Goal: Information Seeking & Learning: Understand process/instructions

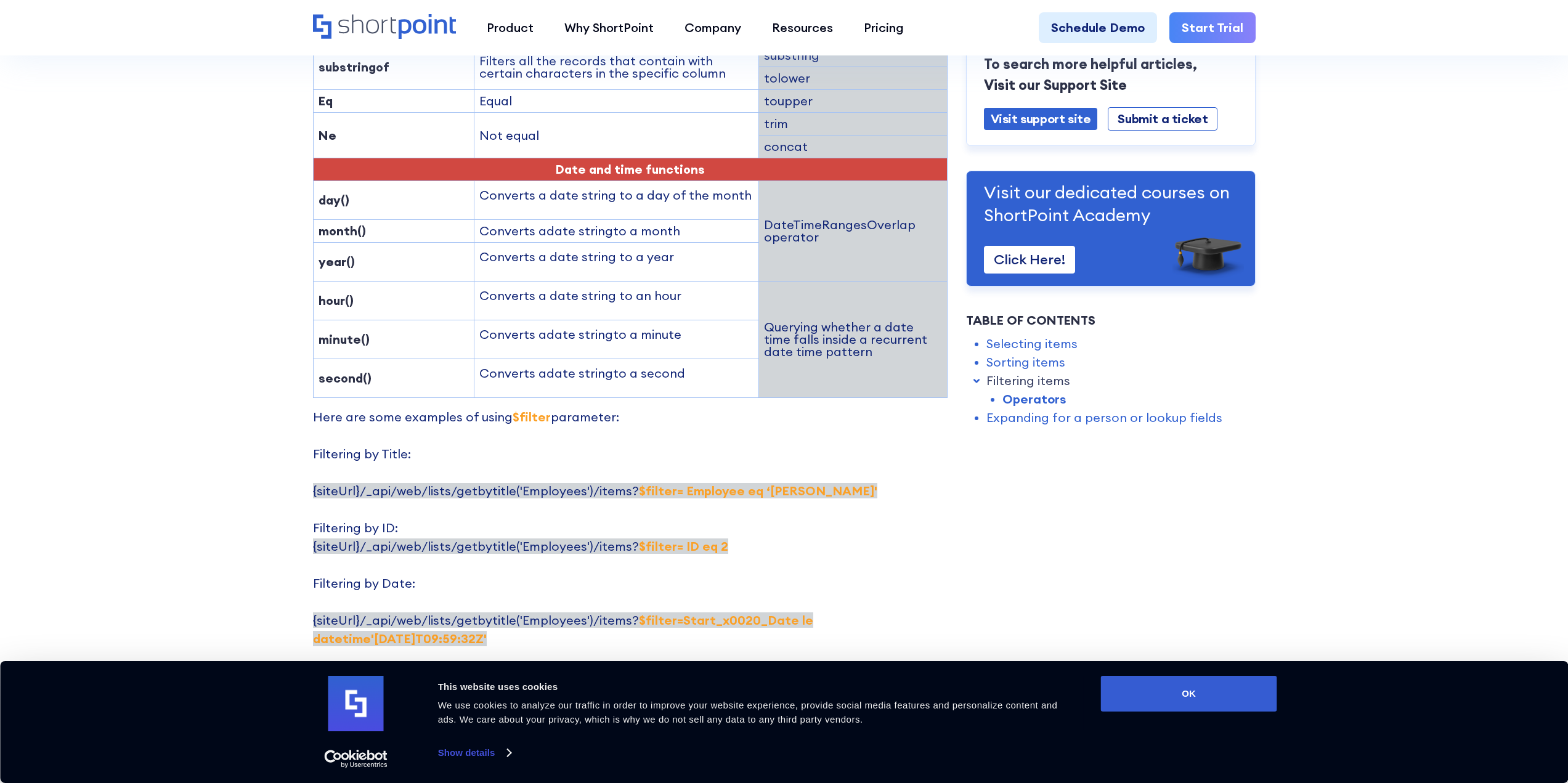
scroll to position [2155, 0]
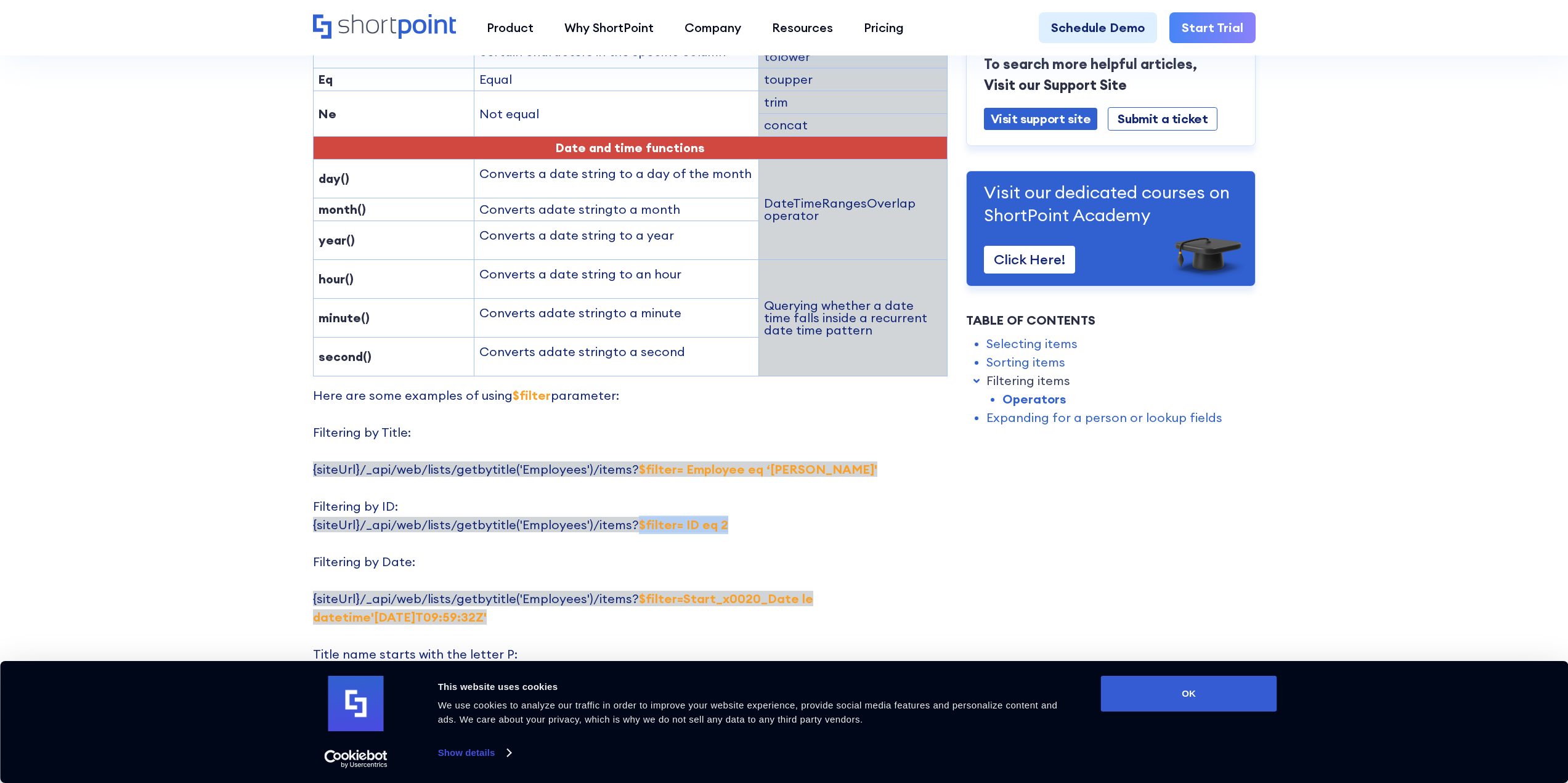
drag, startPoint x: 629, startPoint y: 451, endPoint x: 720, endPoint y: 450, distance: 91.0
click at [720, 450] on p "Here are some examples of using $filter parameter: Filtering by Title: {siteUrl…" at bounding box center [629, 635] width 635 height 499
copy strong "$filter= ID eq 2"
click at [771, 430] on p "Here are some examples of using $filter parameter: Filtering by Title: {siteUrl…" at bounding box center [629, 635] width 635 height 499
drag, startPoint x: 629, startPoint y: 396, endPoint x: 790, endPoint y: 392, distance: 161.0
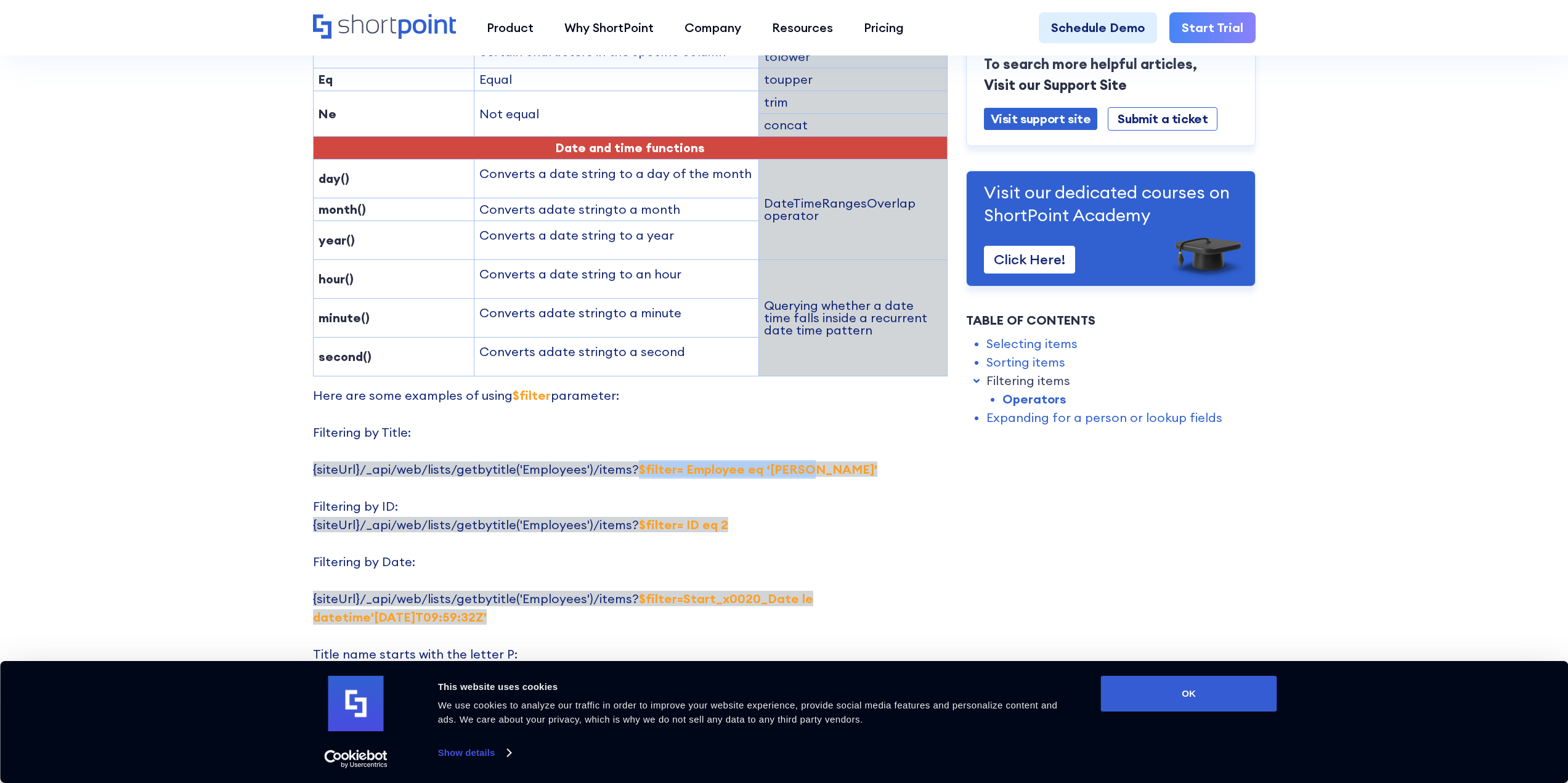
click at [790, 392] on p "Here are some examples of using $filter parameter: Filtering by Title: {siteUrl…" at bounding box center [629, 635] width 635 height 499
copy strong "$filter= Employee eq ‘[PERSON_NAME]'"
click at [675, 414] on p "Here are some examples of using $filter parameter: Filtering by Title: {siteUrl…" at bounding box center [629, 635] width 635 height 499
drag, startPoint x: 629, startPoint y: 397, endPoint x: 792, endPoint y: 389, distance: 163.2
click at [792, 389] on p "Here are some examples of using $filter parameter: Filtering by Title: {siteUrl…" at bounding box center [629, 635] width 635 height 499
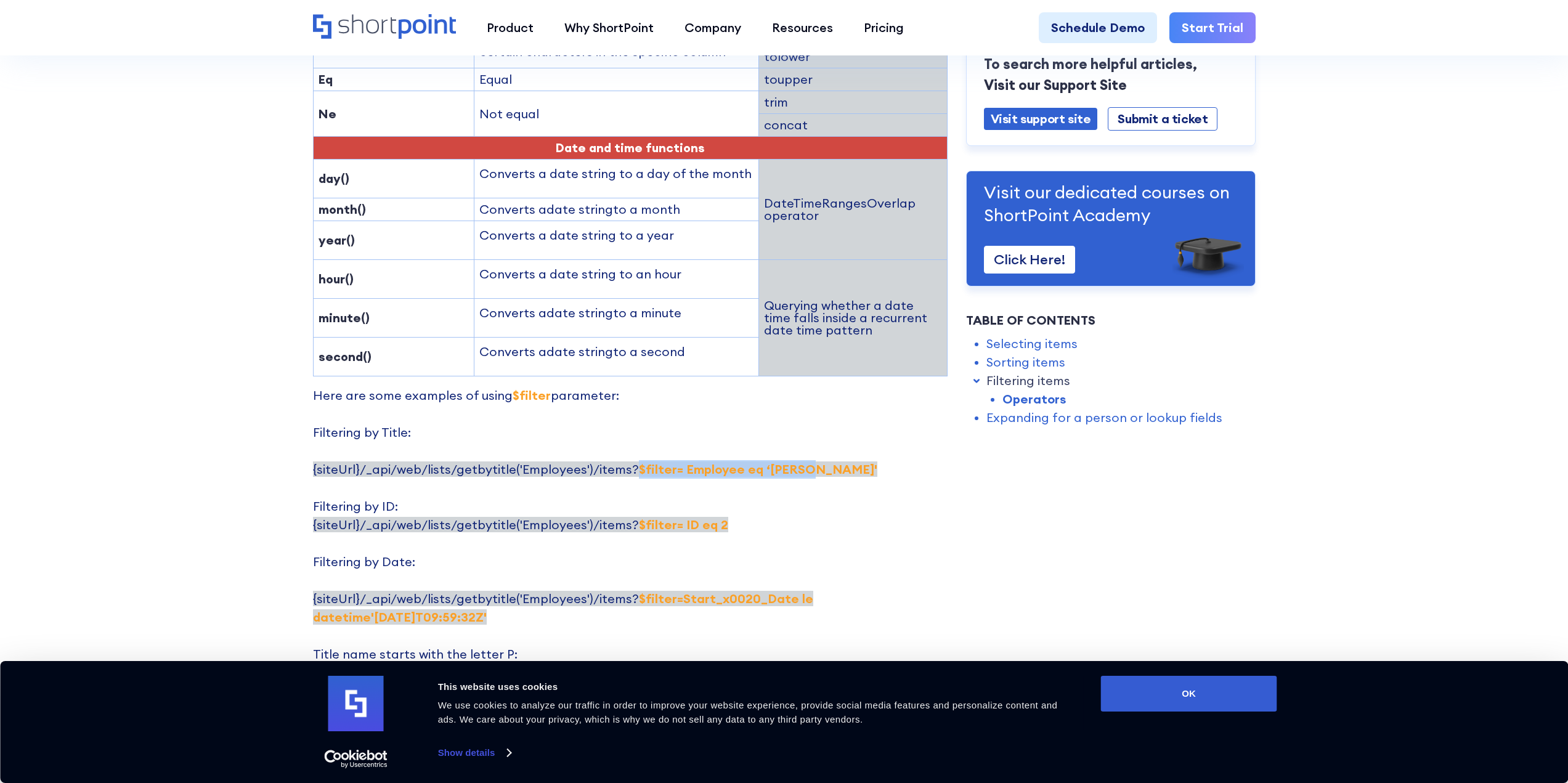
copy strong "$filter= Employee eq ‘[PERSON_NAME]'"
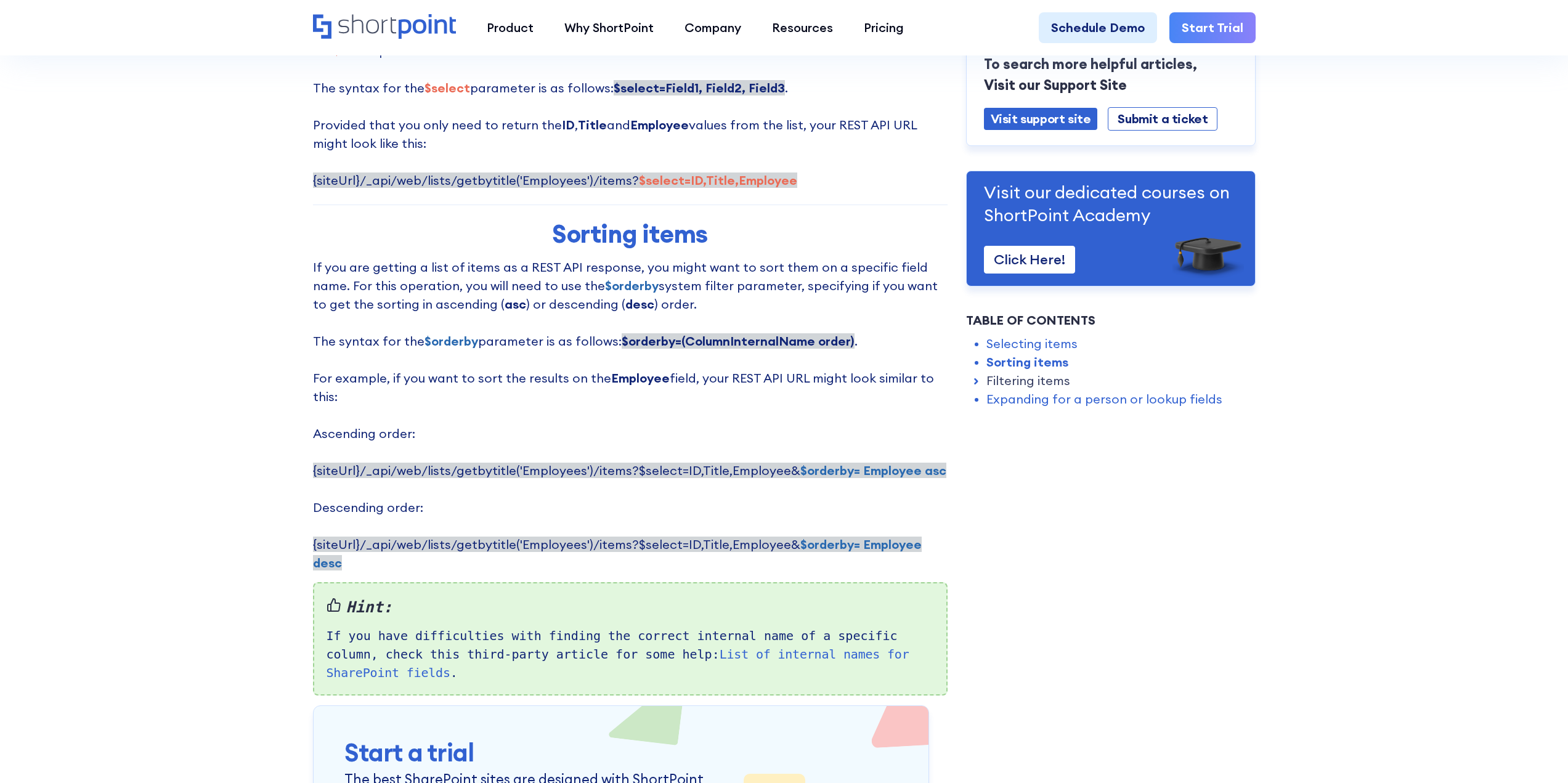
scroll to position [493, 0]
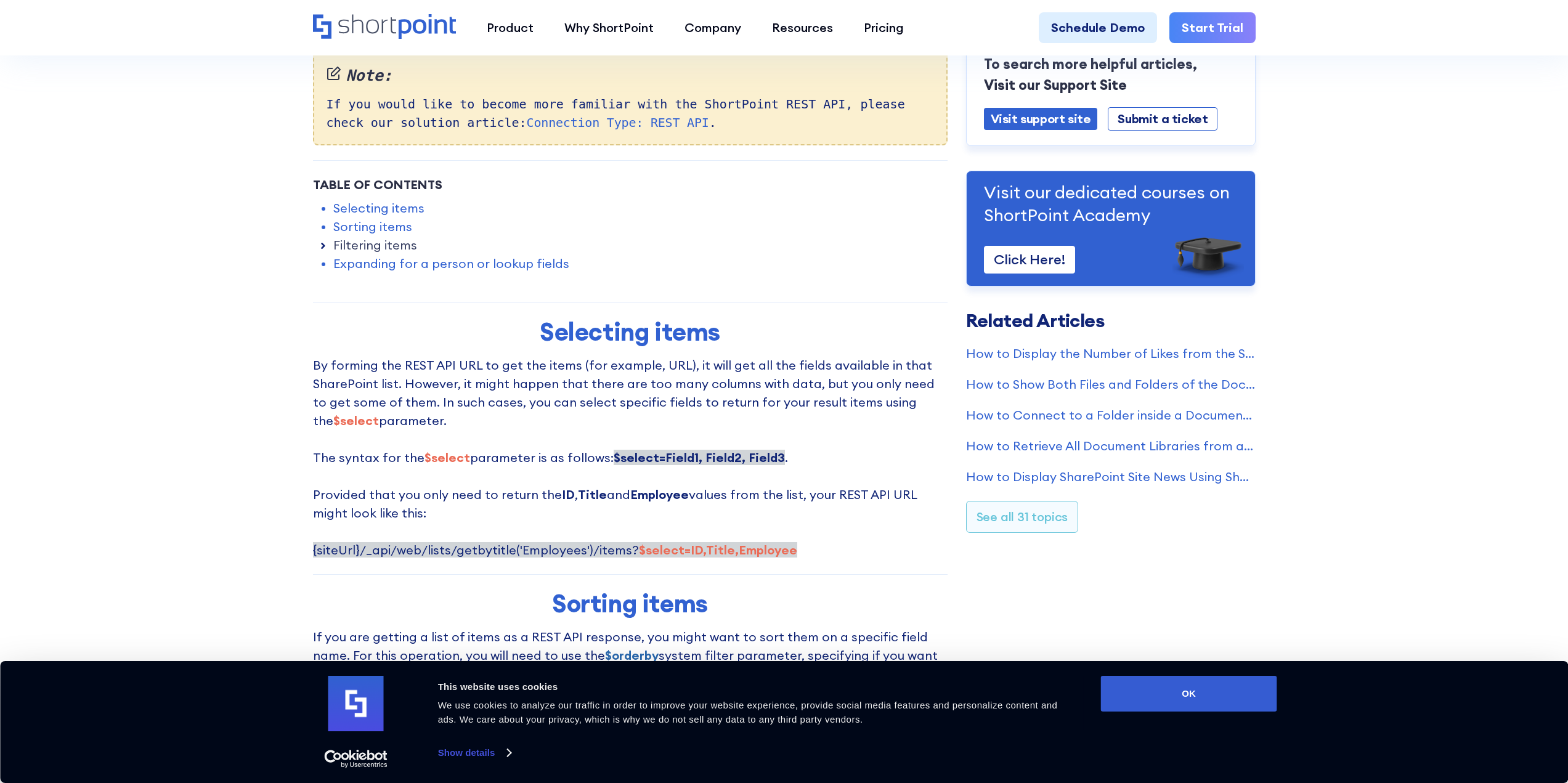
click at [326, 245] on icon at bounding box center [323, 246] width 12 height 12
click at [404, 245] on link "Filtering items" at bounding box center [375, 245] width 83 height 18
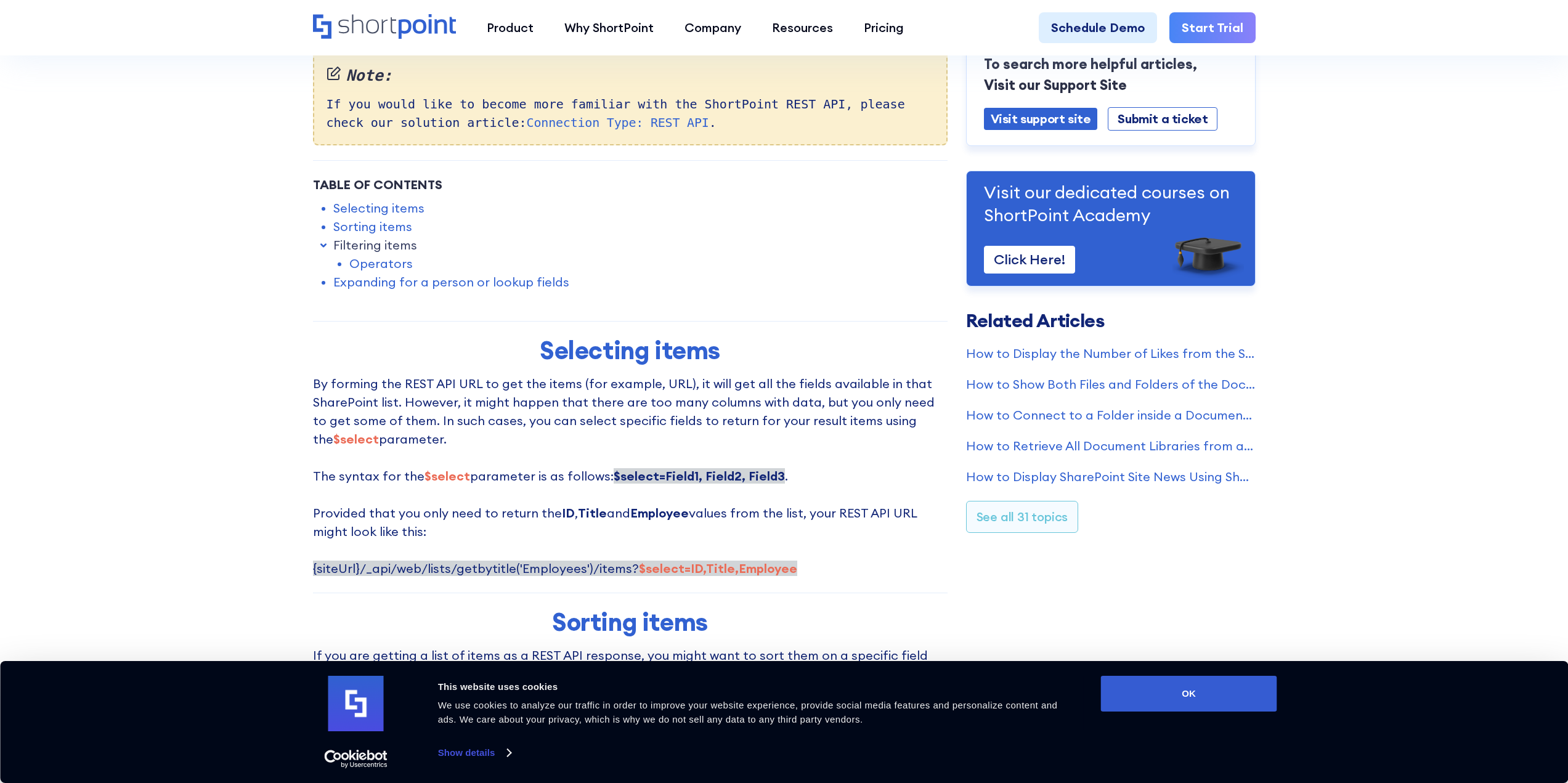
click at [379, 258] on link "Operators" at bounding box center [380, 263] width 63 height 18
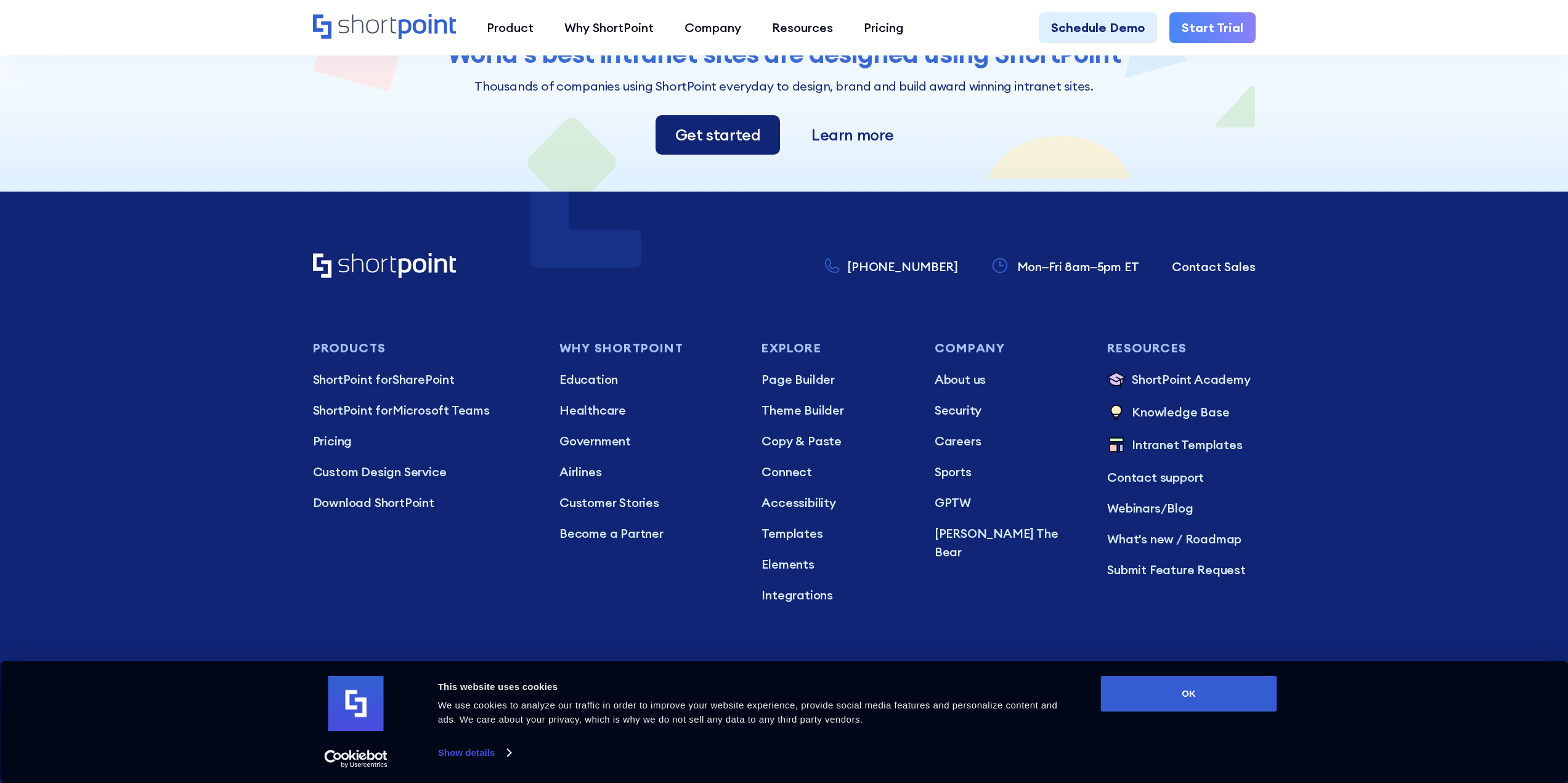
scroll to position [3964, 0]
